Goal: Task Accomplishment & Management: Manage account settings

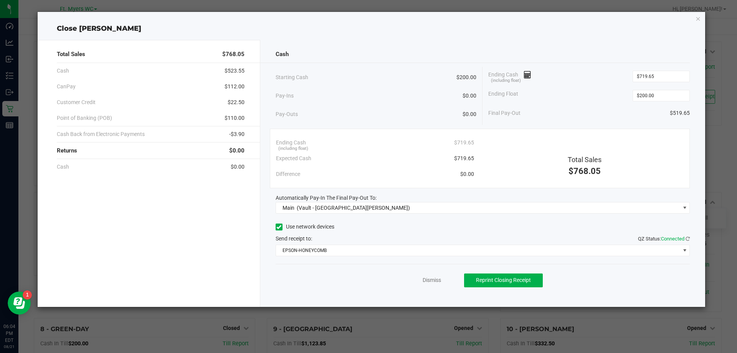
scroll to position [84, 0]
click at [697, 14] on icon "button" at bounding box center [697, 18] width 5 height 9
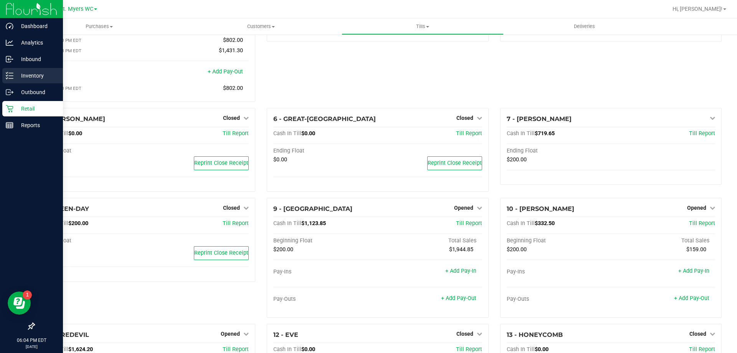
click at [30, 76] on p "Inventory" at bounding box center [36, 75] width 46 height 9
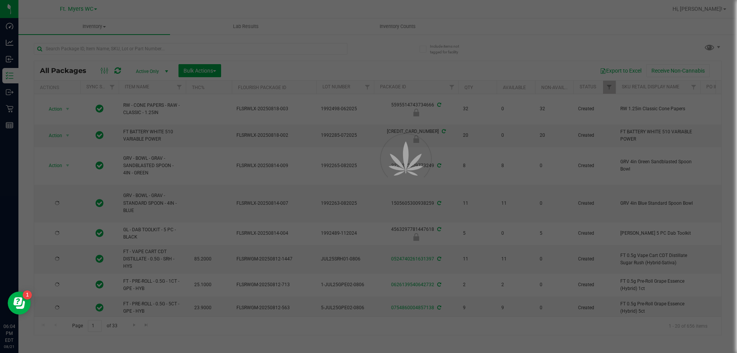
click at [401, 26] on div at bounding box center [368, 176] width 737 height 353
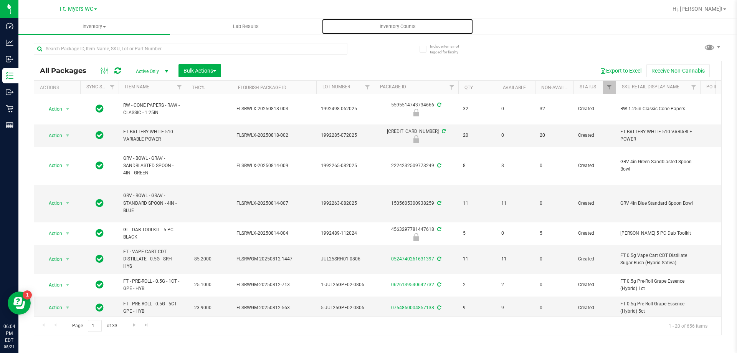
click at [401, 26] on span "Inventory Counts" at bounding box center [397, 26] width 57 height 7
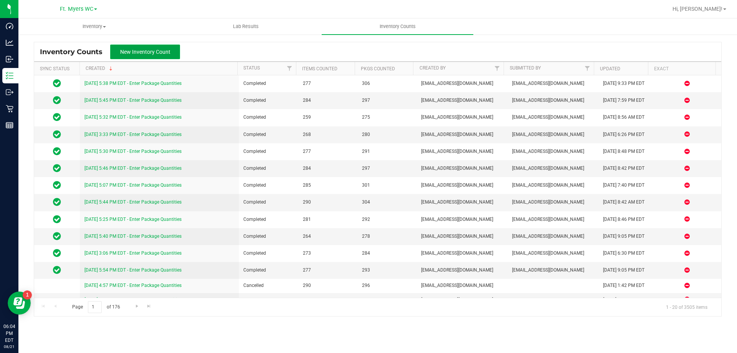
click at [167, 52] on span "New Inventory Count" at bounding box center [145, 52] width 50 height 6
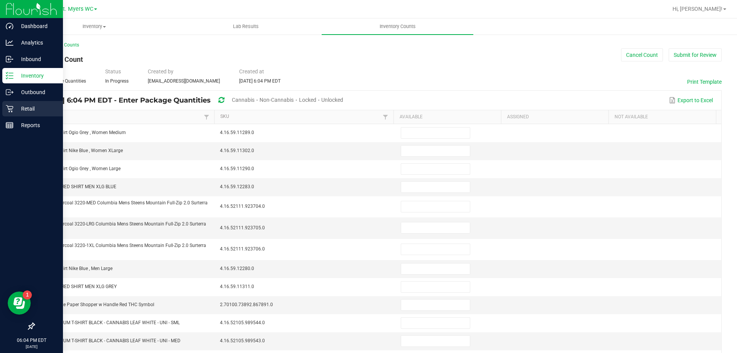
click at [36, 102] on div "Retail" at bounding box center [32, 108] width 61 height 15
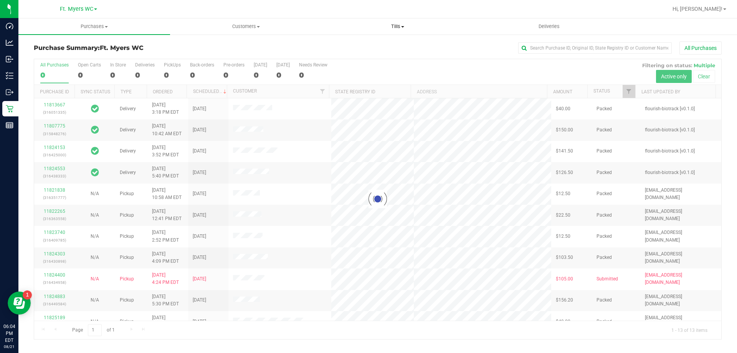
click at [393, 28] on span "Tills" at bounding box center [397, 26] width 151 height 7
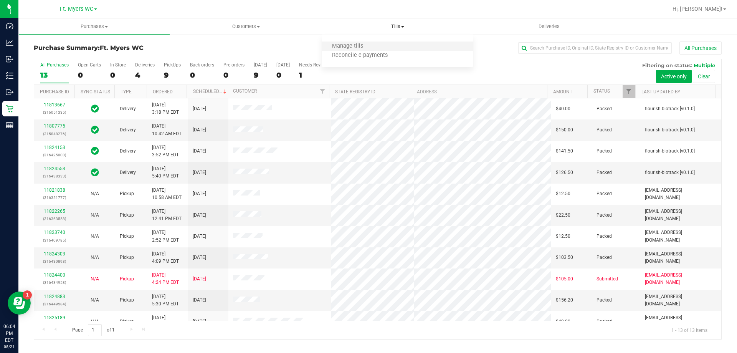
click at [374, 43] on li "Manage tills" at bounding box center [398, 46] width 152 height 9
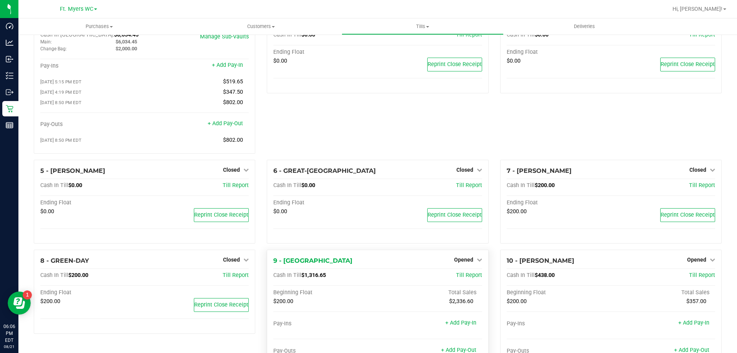
scroll to position [77, 0]
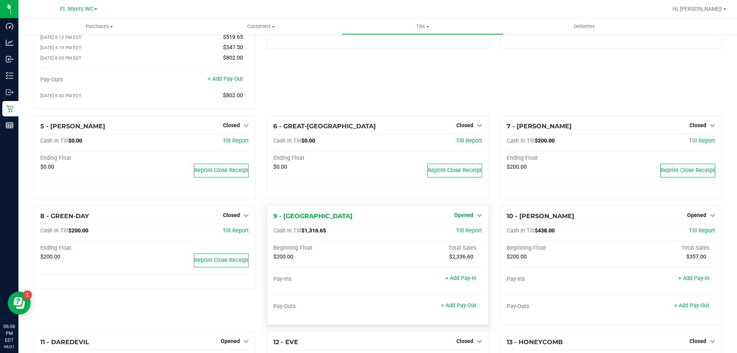
click at [464, 218] on span "Opened" at bounding box center [463, 215] width 19 height 6
click at [463, 232] on link "Close Till" at bounding box center [464, 231] width 21 height 6
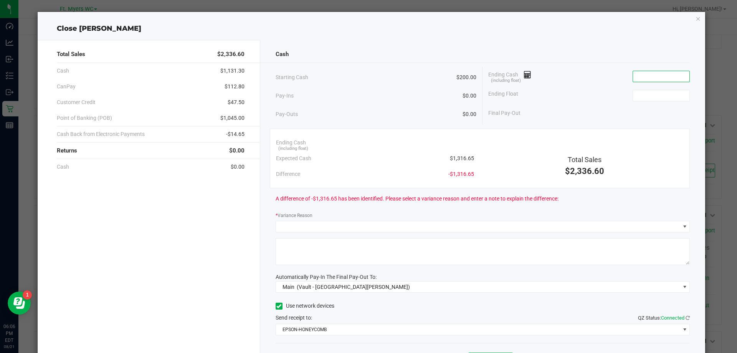
click at [646, 72] on input at bounding box center [661, 76] width 56 height 11
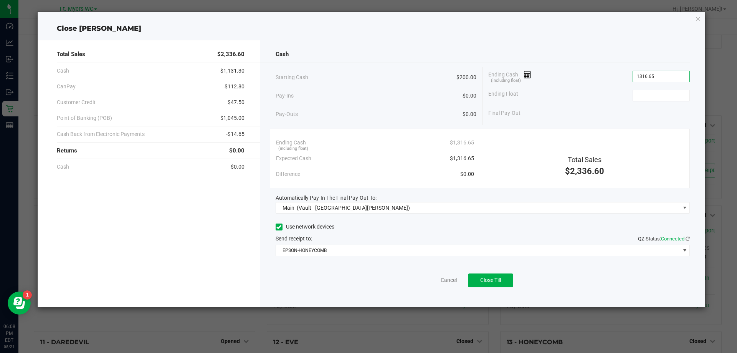
type input "$1,316.65"
type input "$200.00"
click at [487, 284] on button "Close Till" at bounding box center [490, 280] width 45 height 14
